Goal: Communication & Community: Answer question/provide support

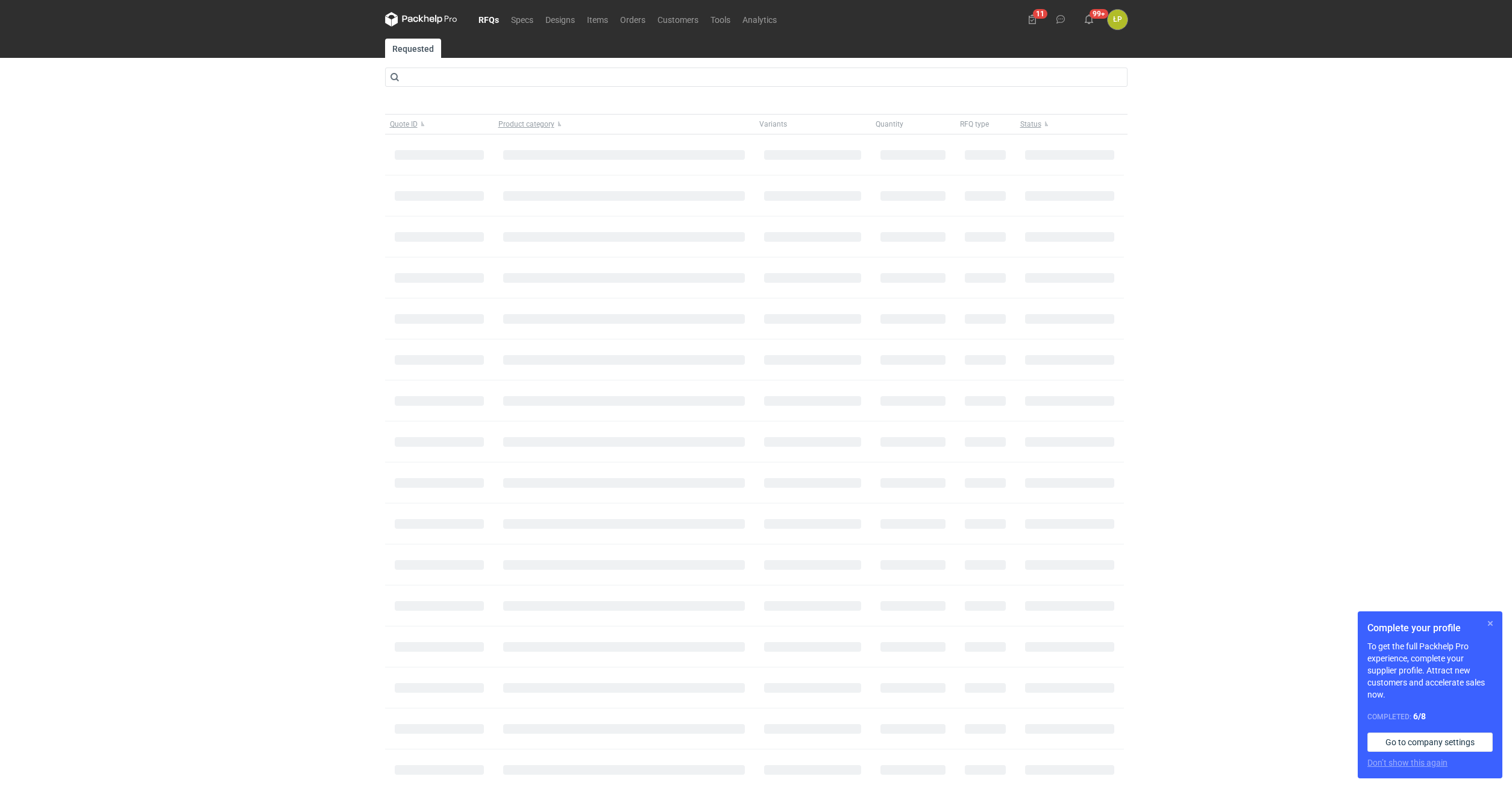
click at [1486, 619] on button "button" at bounding box center [1491, 624] width 14 height 14
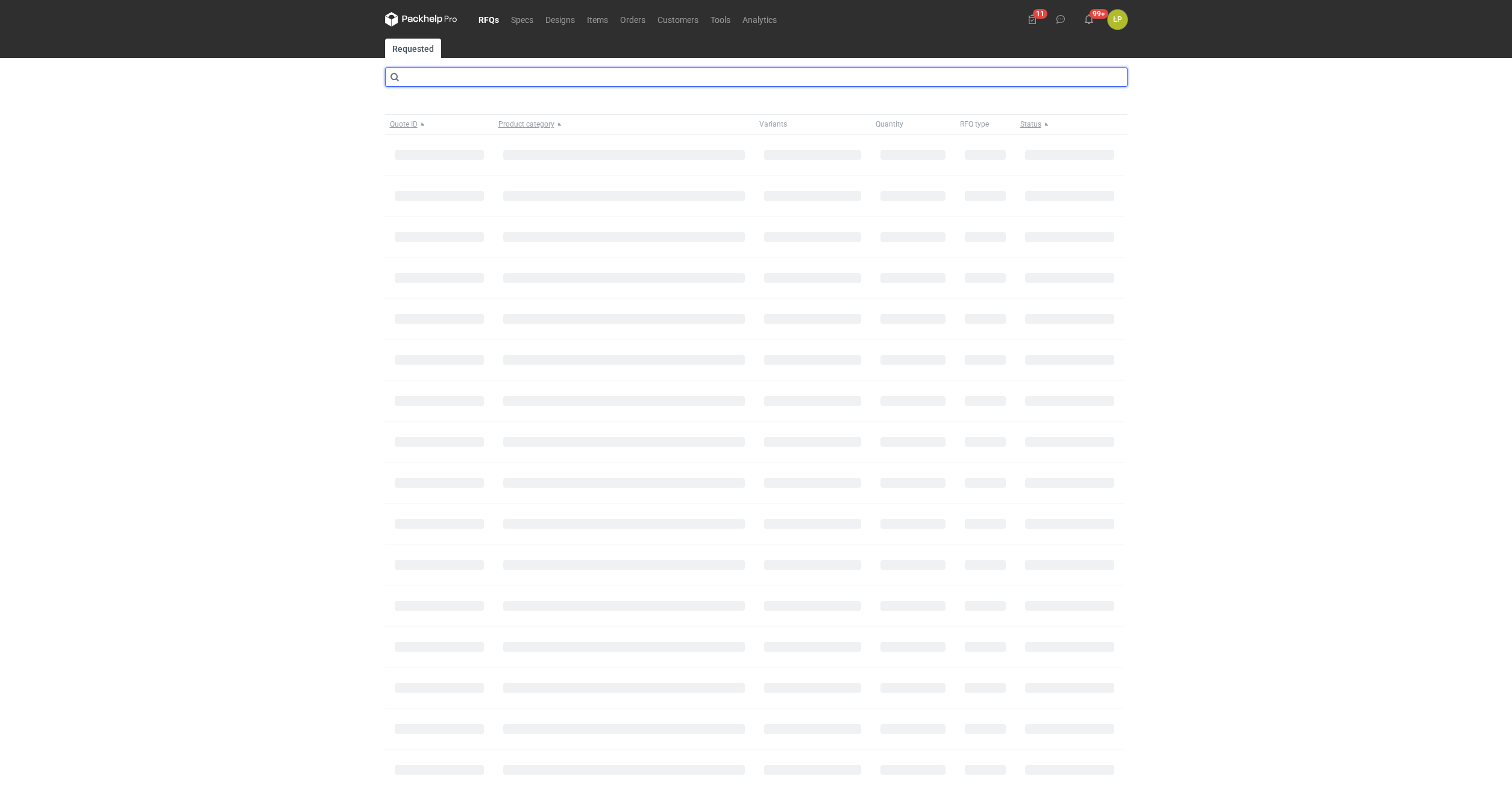
click at [539, 77] on input "text" at bounding box center [757, 77] width 743 height 19
type input "cbab"
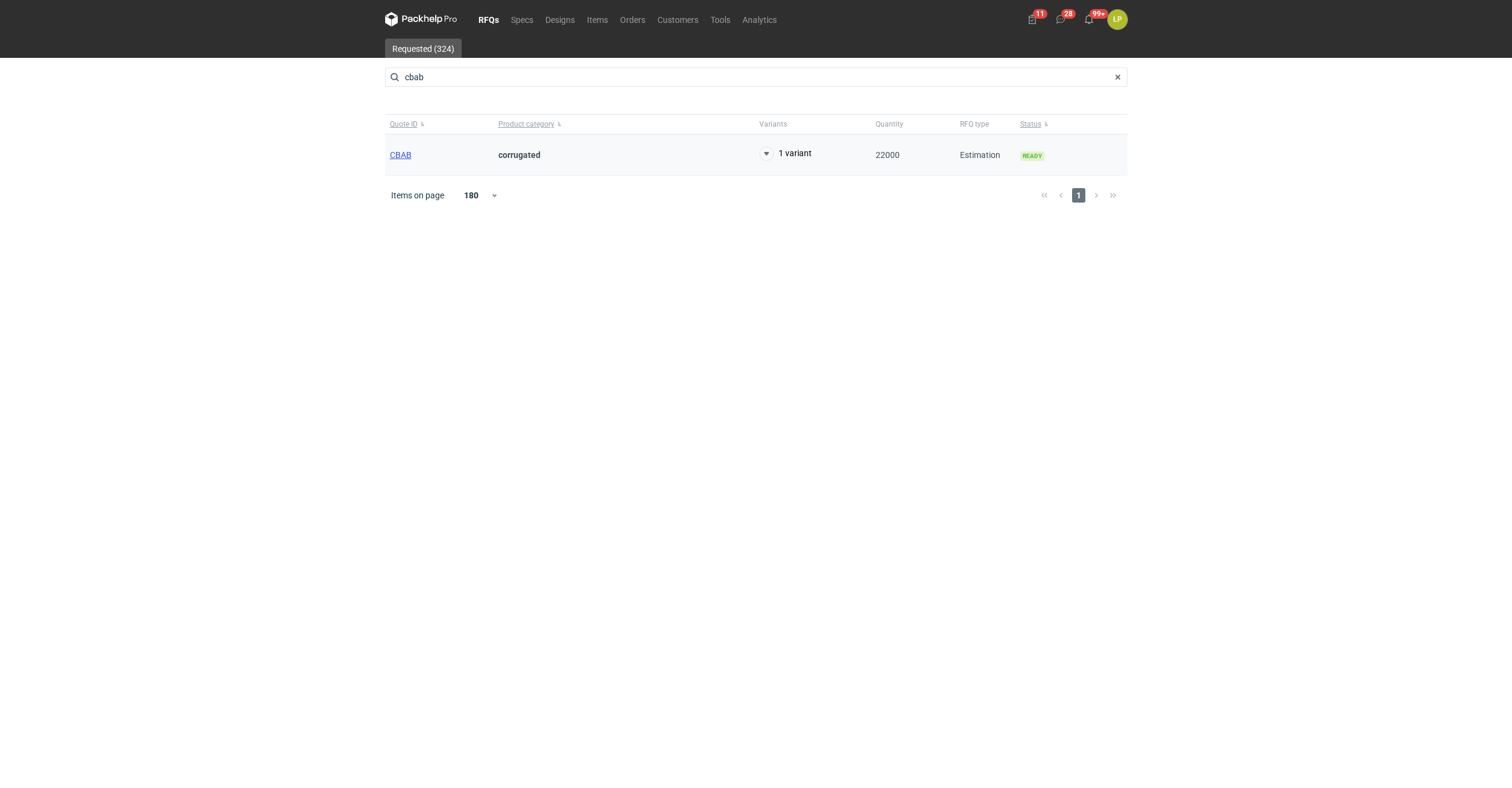
click at [401, 155] on span "CBAB" at bounding box center [400, 155] width 22 height 10
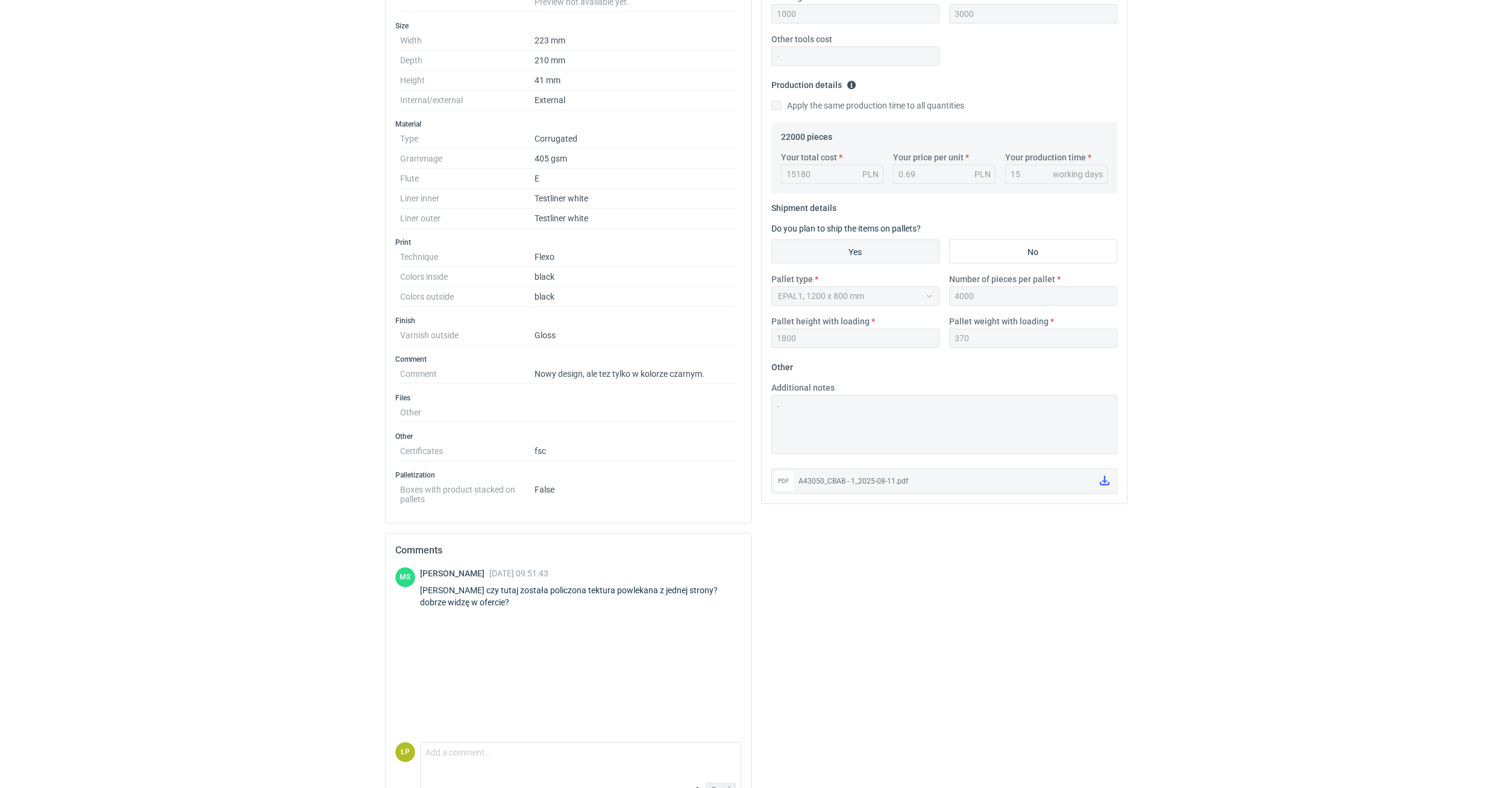
scroll to position [331, 0]
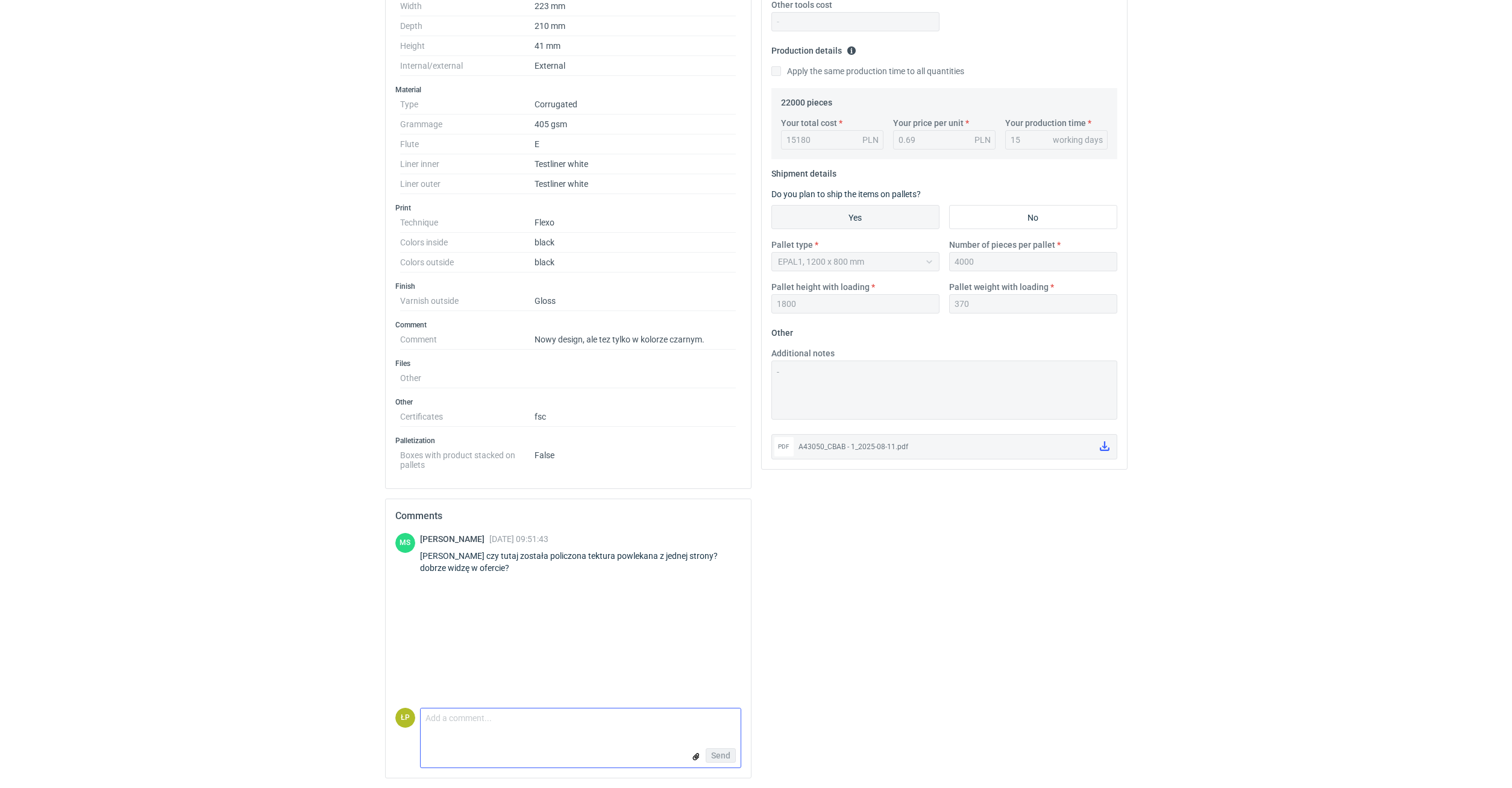
click at [515, 722] on textarea "Comment message" at bounding box center [580, 721] width 320 height 25
type textarea "tak"
click at [720, 754] on span "Send" at bounding box center [721, 755] width 19 height 9
click at [1105, 447] on icon at bounding box center [1105, 446] width 10 height 10
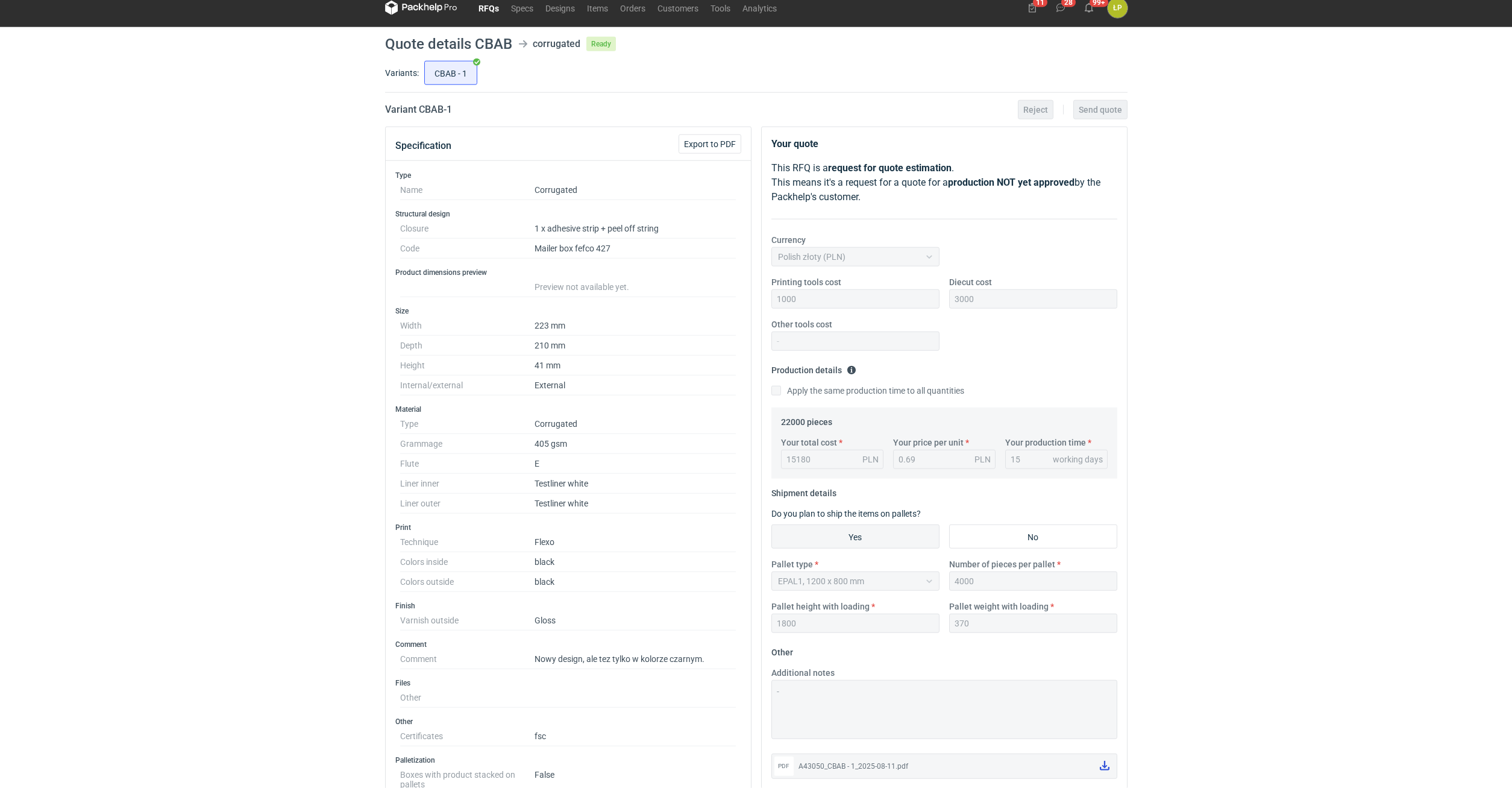
scroll to position [0, 0]
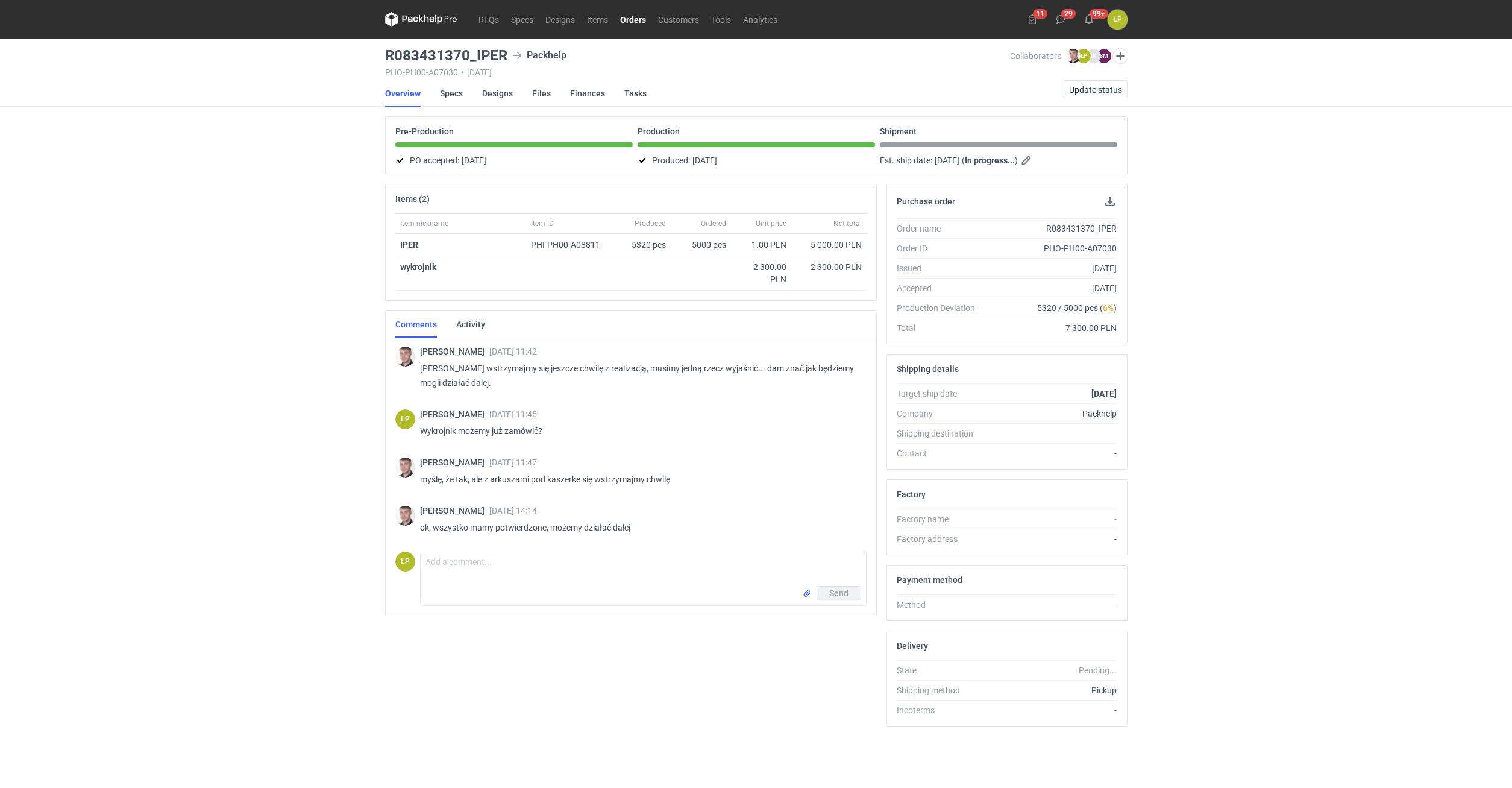
click at [620, 18] on link "Orders" at bounding box center [633, 19] width 38 height 14
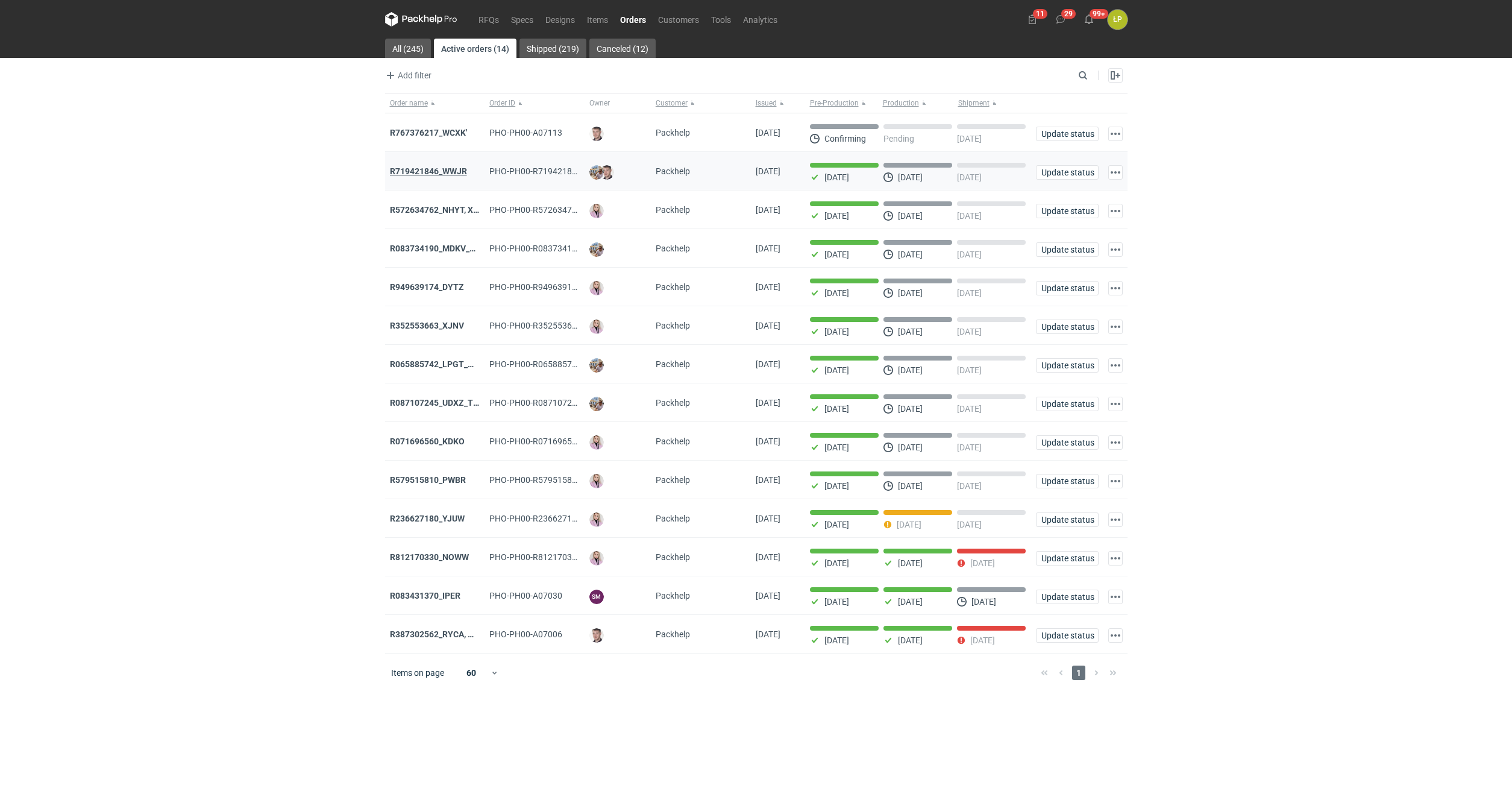
click at [450, 172] on strong "R719421846_WWJR" at bounding box center [428, 170] width 77 height 10
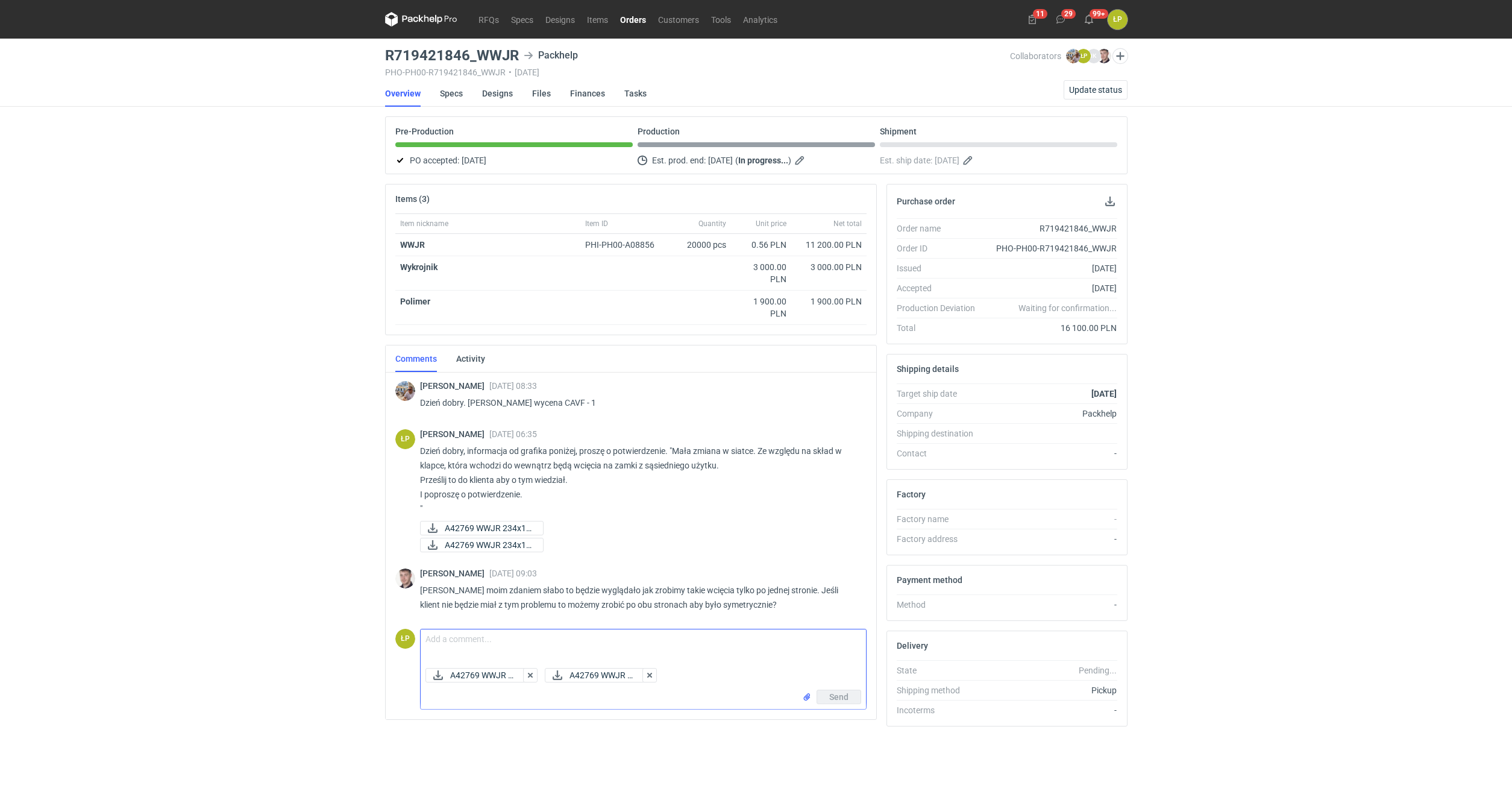
click at [672, 649] on textarea "Comment message" at bounding box center [643, 647] width 445 height 33
type textarea "w załączniku poprawione."
click at [820, 697] on button "Send" at bounding box center [839, 697] width 45 height 14
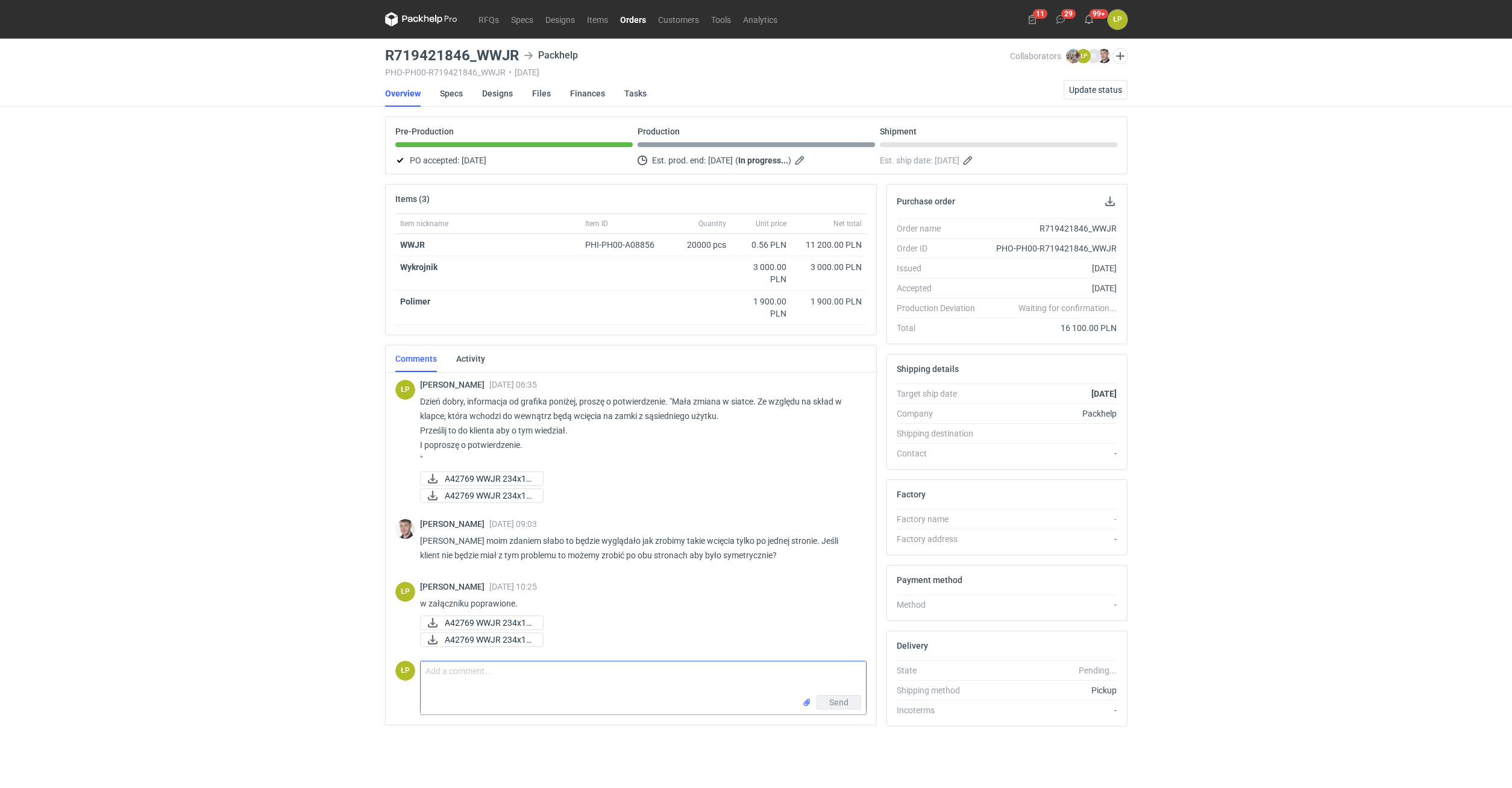
scroll to position [49, 0]
click at [493, 18] on link "RFQs" at bounding box center [488, 19] width 32 height 14
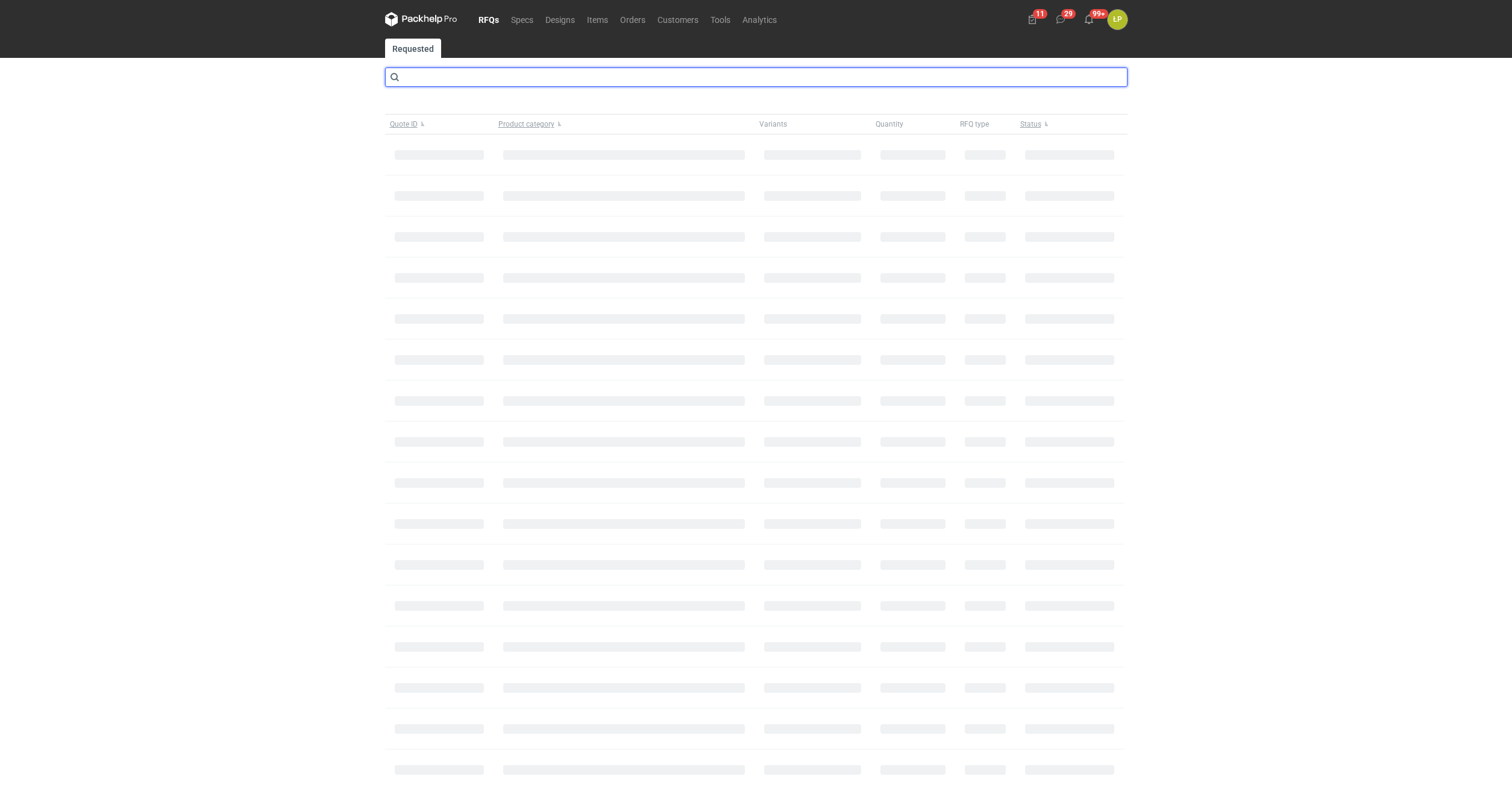
click at [486, 79] on input "text" at bounding box center [757, 77] width 743 height 19
type input "cbac"
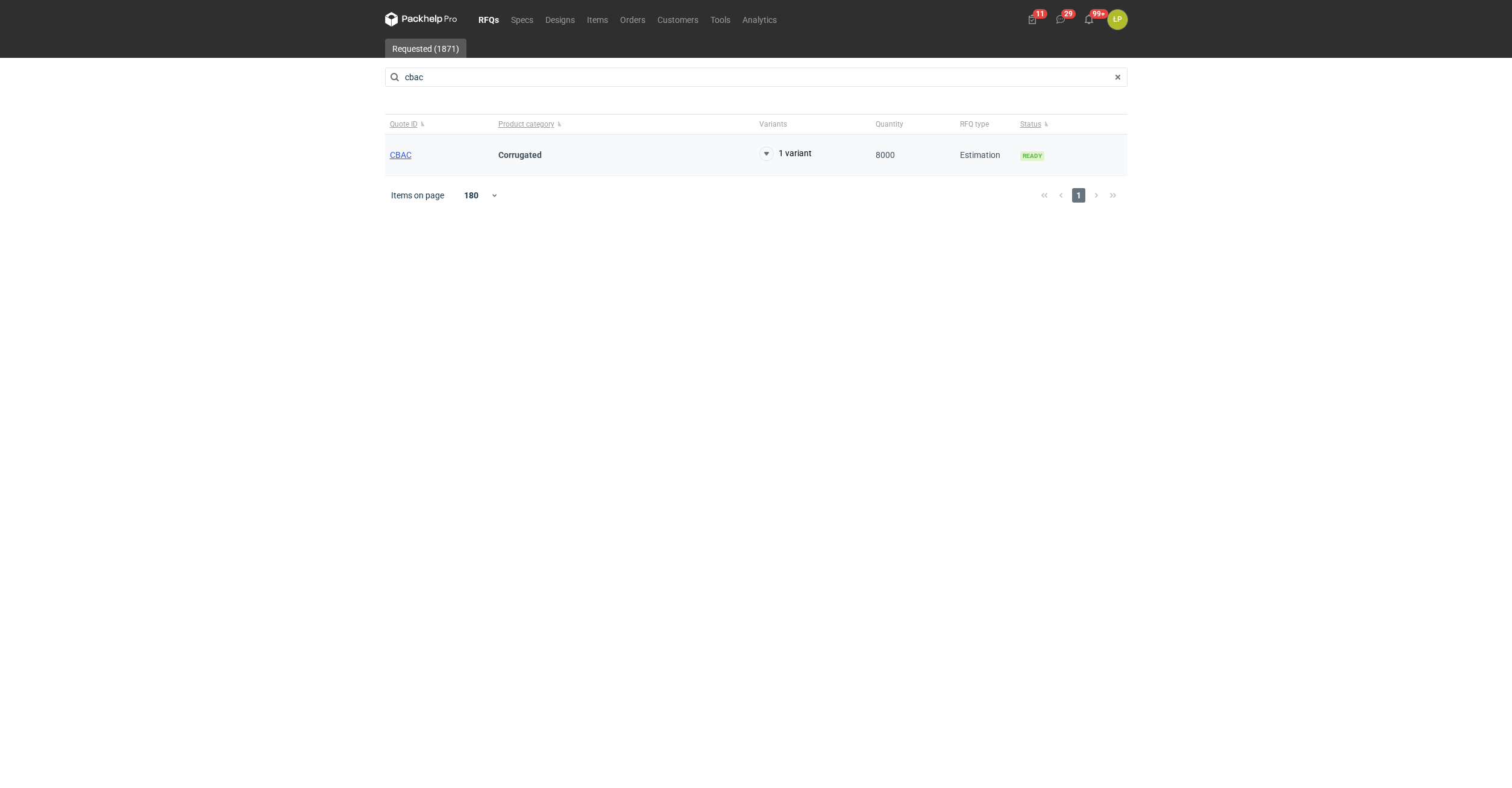
click at [402, 155] on span "CBAC" at bounding box center [400, 155] width 22 height 10
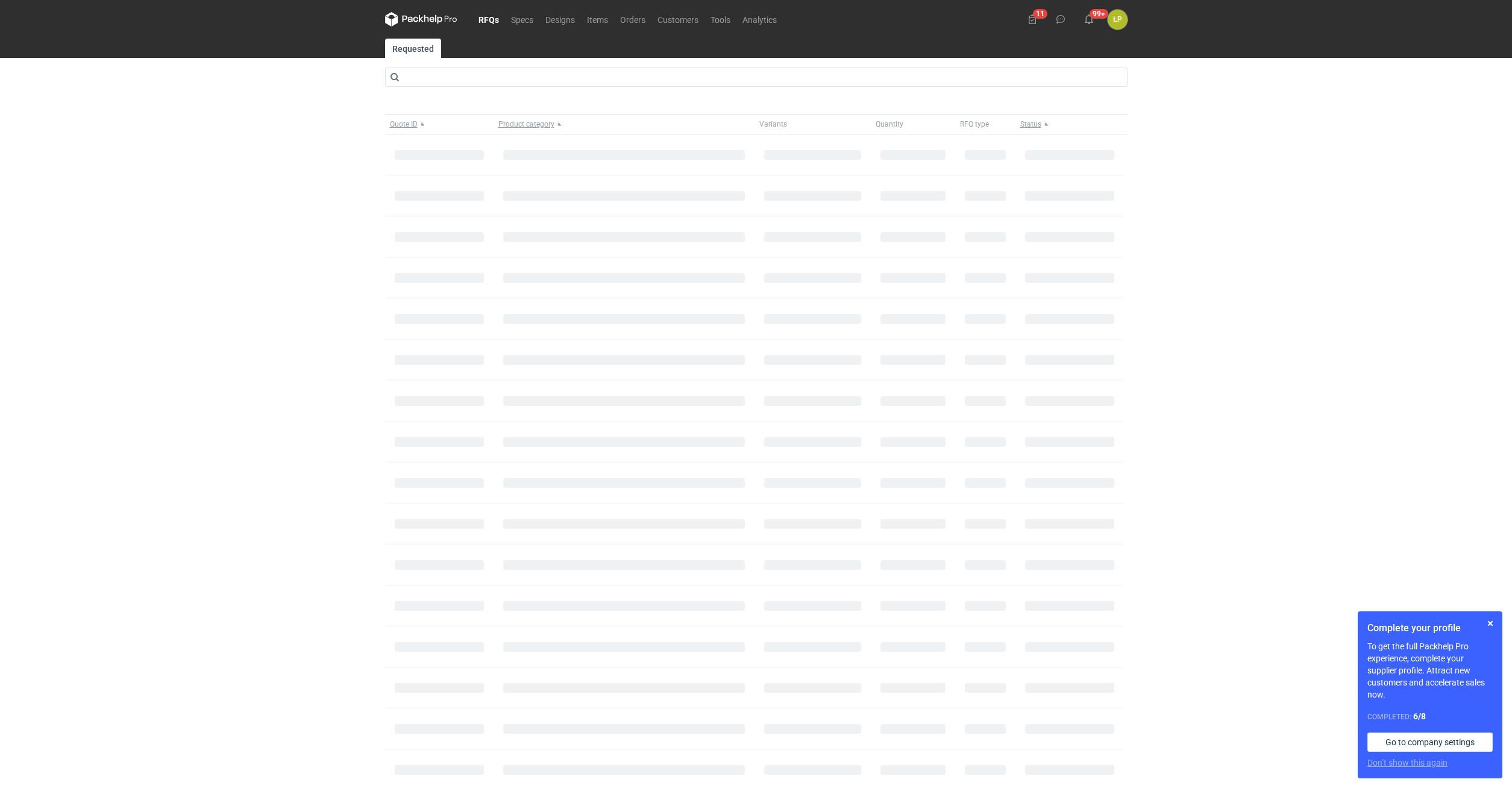
click at [61, 220] on div "RFQs Specs Designs Items Orders Customers Tools Analytics 11 99+ ŁP Łukasz Post…" at bounding box center [756, 394] width 1512 height 788
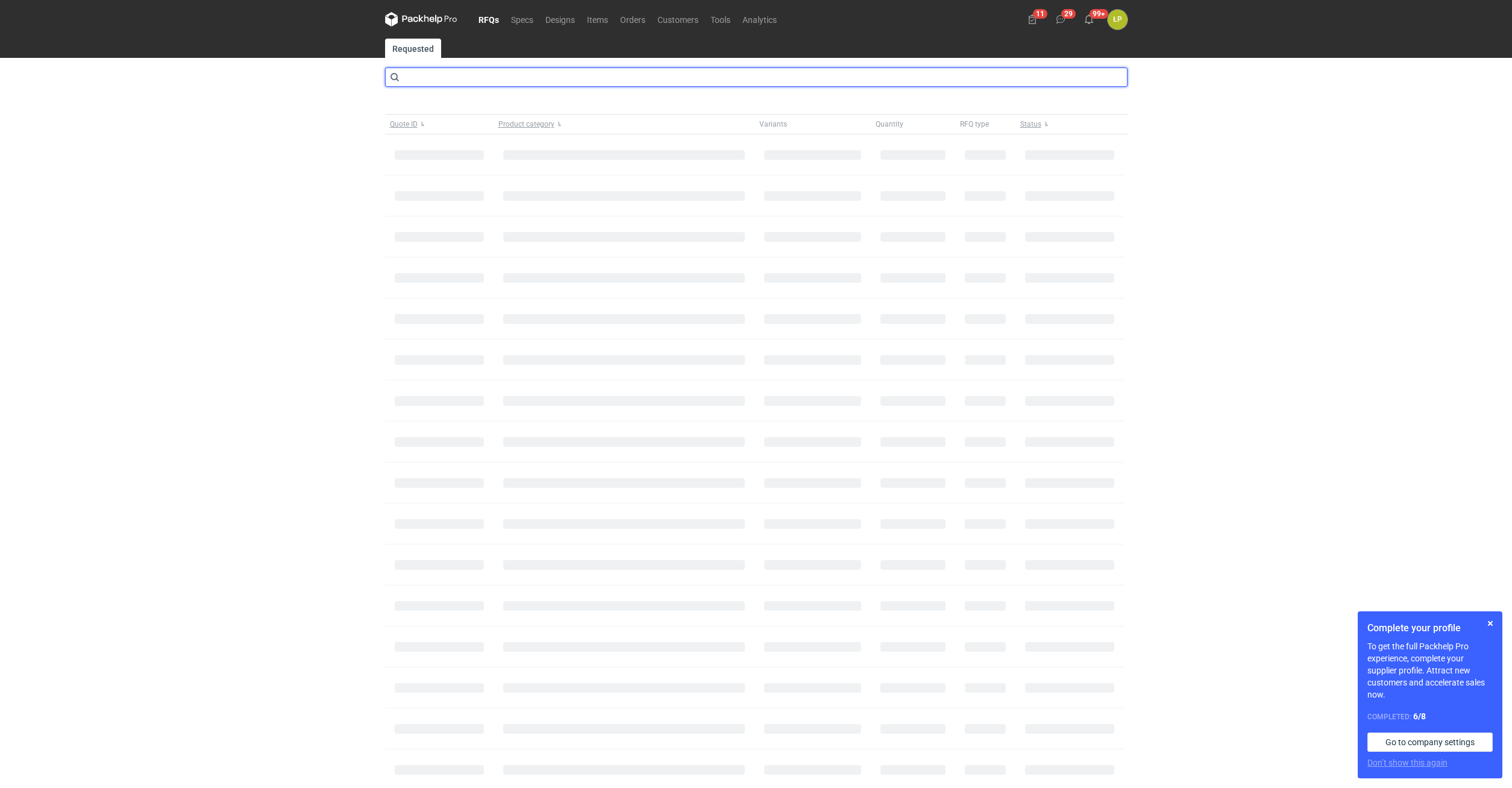
click at [415, 78] on input "text" at bounding box center [757, 77] width 743 height 19
type input "cbab"
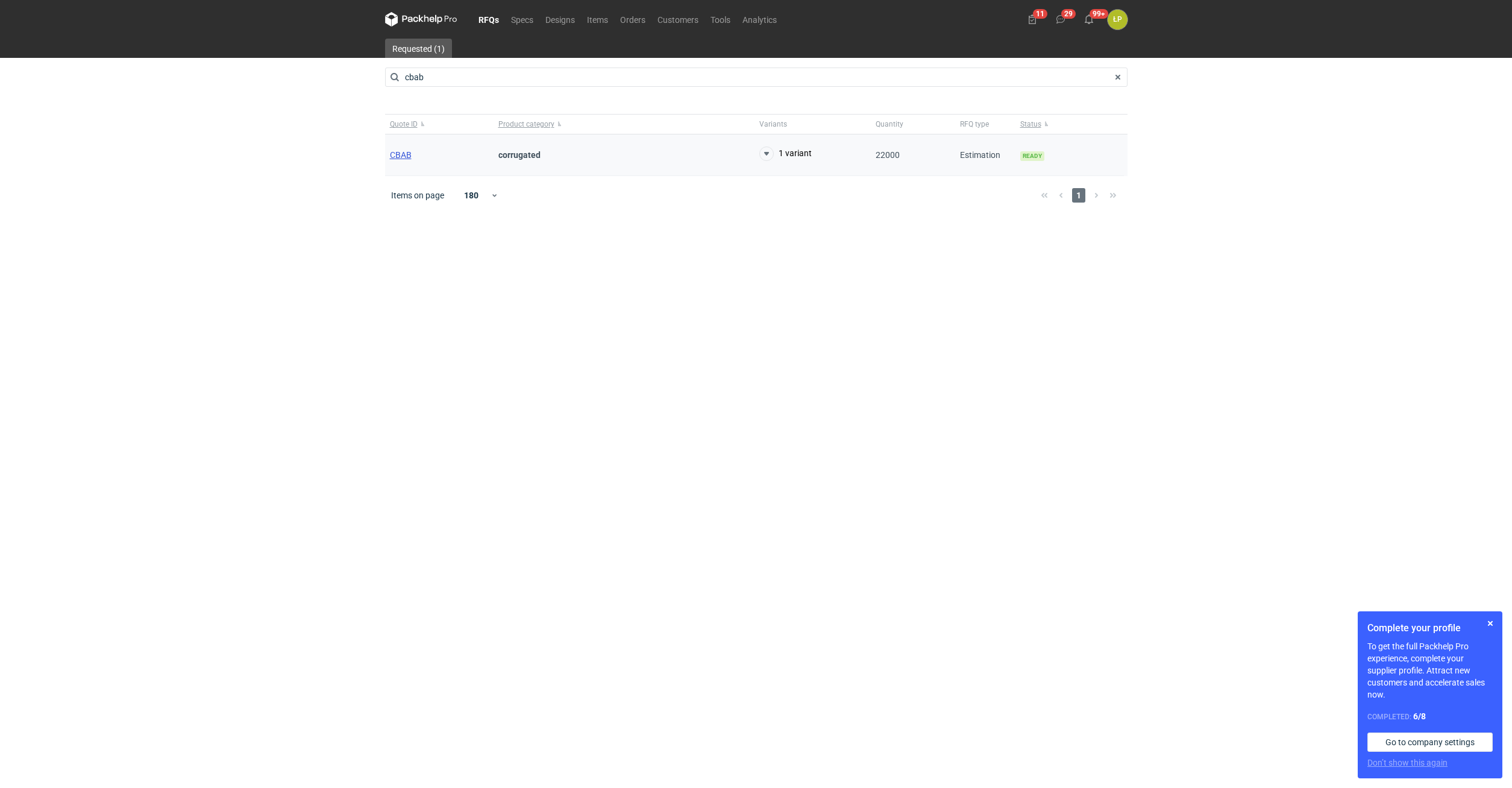
click at [406, 159] on span "CBAB" at bounding box center [400, 155] width 22 height 10
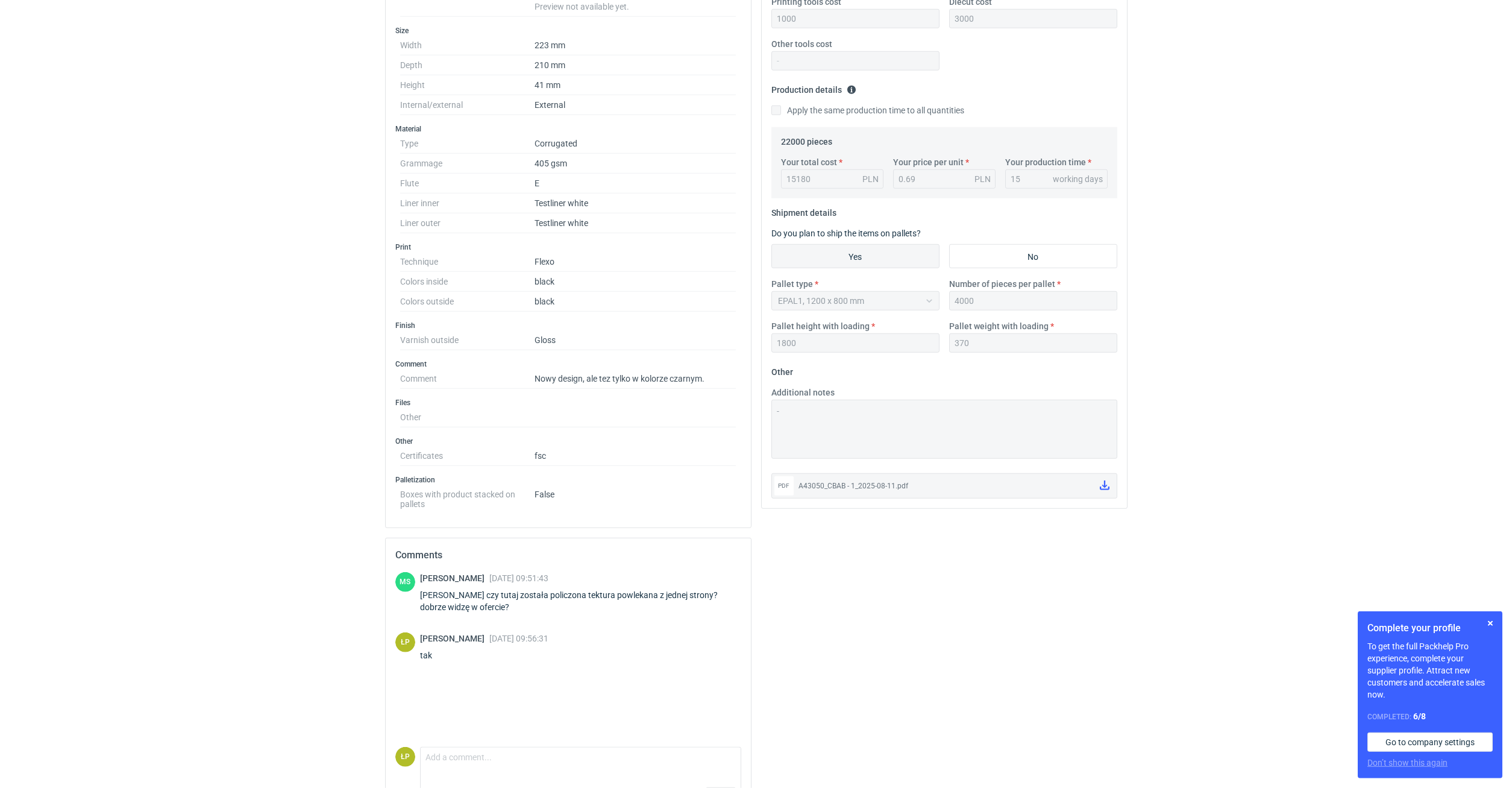
scroll to position [307, 0]
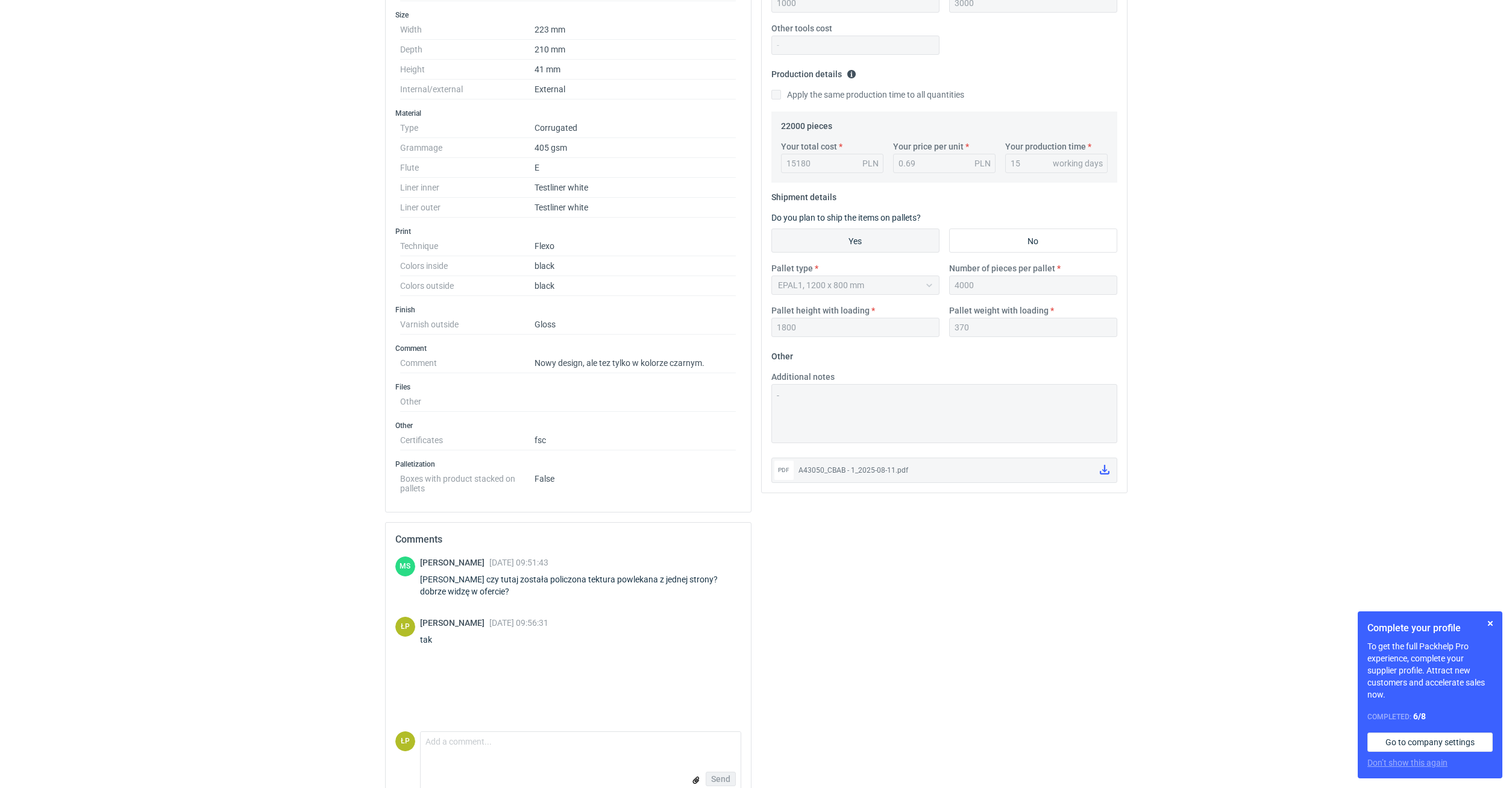
click at [835, 472] on div "A43050_CBAB - 1_2025-08-11.pdf" at bounding box center [945, 471] width 292 height 12
click at [1103, 473] on icon at bounding box center [1105, 469] width 10 height 10
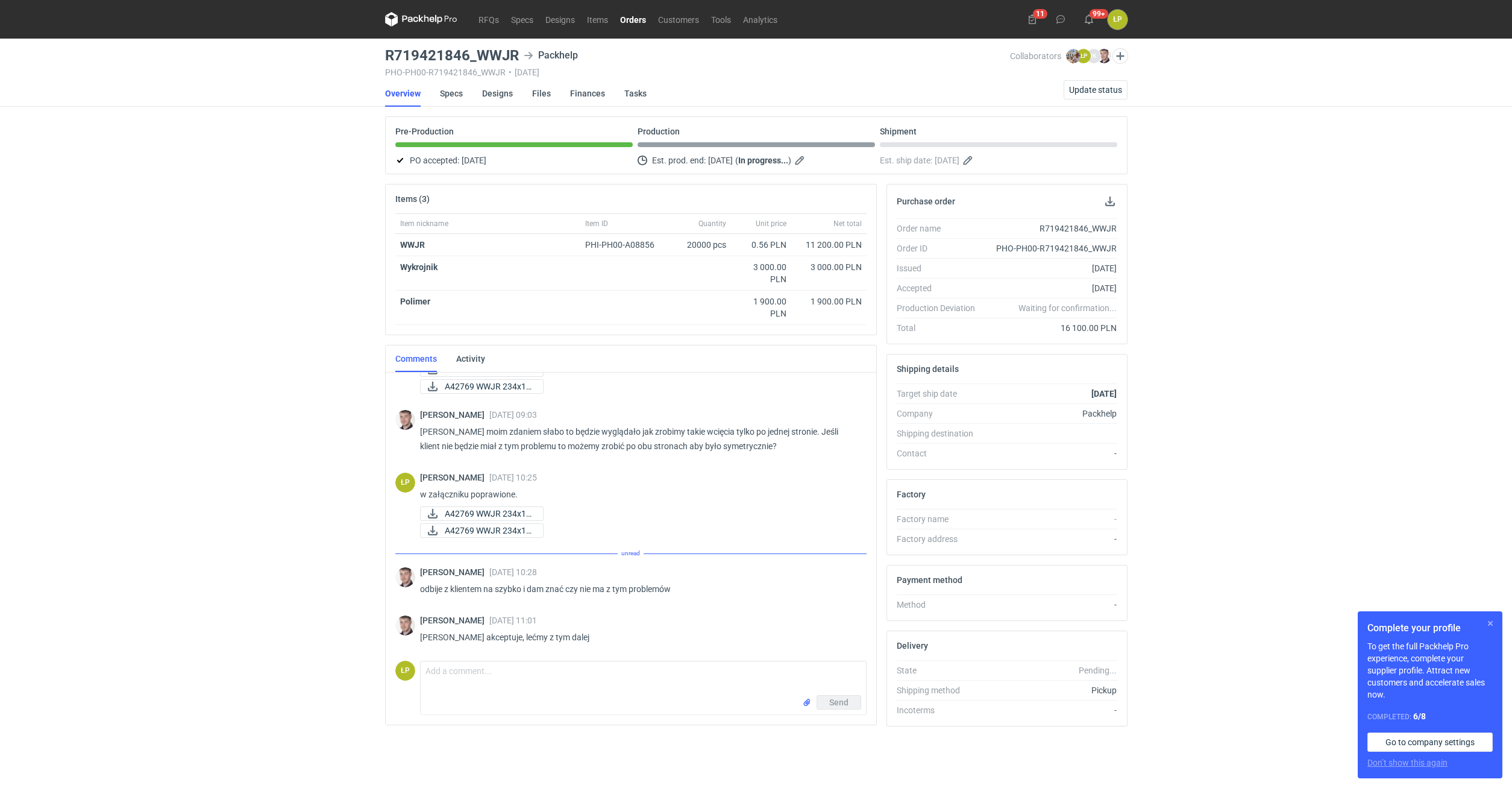
click at [1485, 624] on button "button" at bounding box center [1491, 624] width 14 height 14
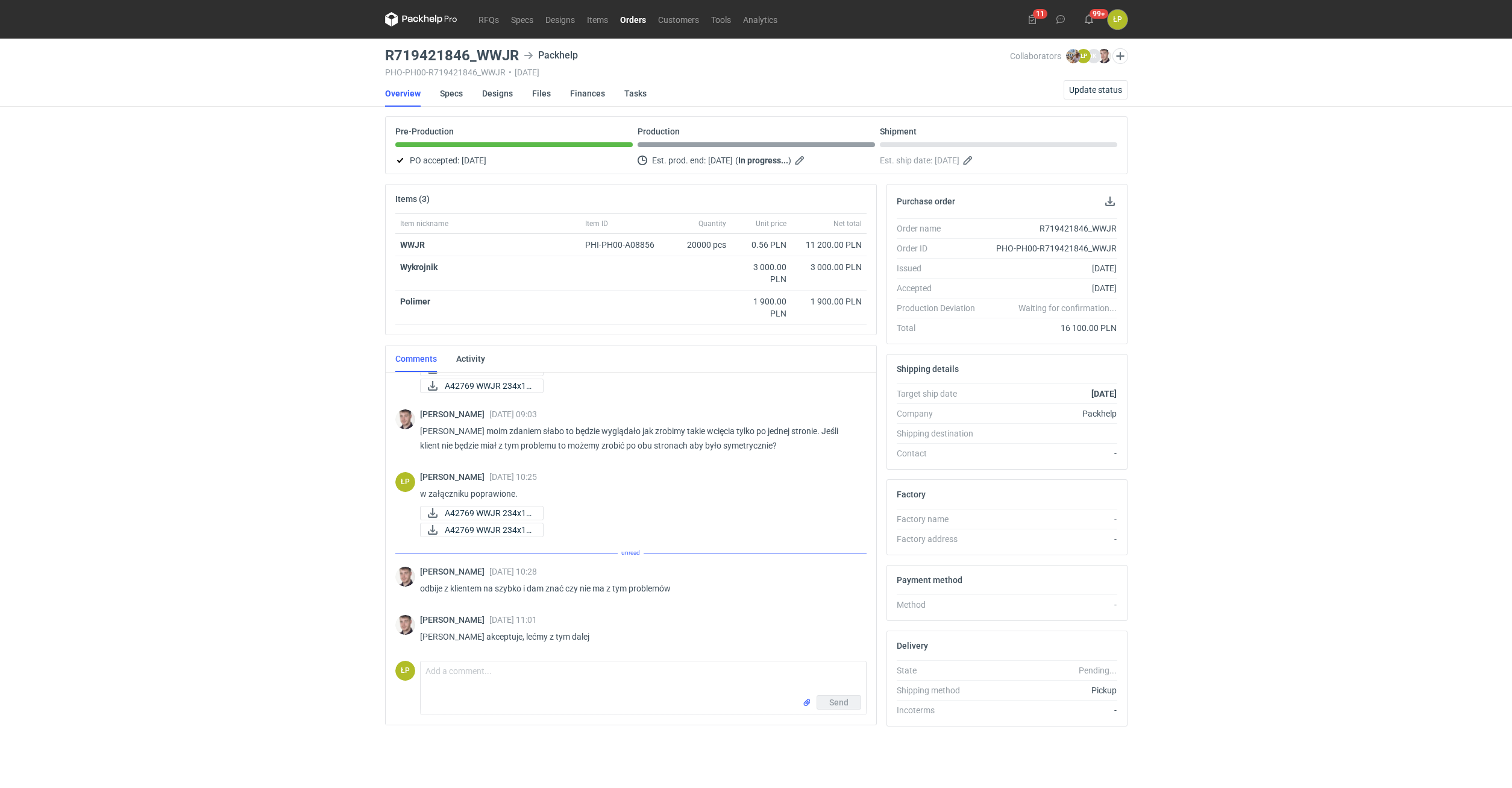
scroll to position [146, 0]
